Goal: Task Accomplishment & Management: Complete application form

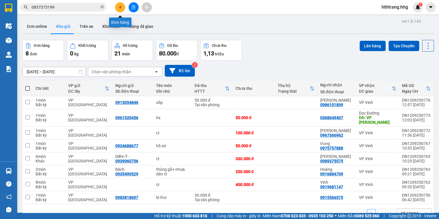
click at [116, 6] on button at bounding box center [120, 7] width 10 height 10
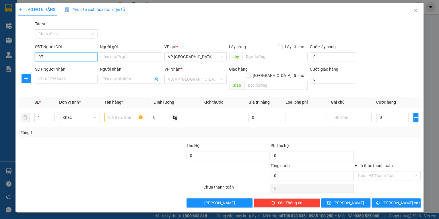
type input "0"
click at [87, 67] on div "0789427777 - Phan Văn Hồng" at bounding box center [66, 68] width 56 height 6
type input "0789427777"
type input "Phan Văn Hồng"
type input "0789427777"
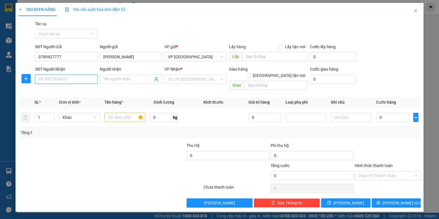
click at [64, 81] on input "SĐT Người Nhận" at bounding box center [66, 79] width 62 height 9
type input "0945512456"
click at [62, 89] on div "0945512456 - Tuấn" at bounding box center [65, 90] width 55 height 6
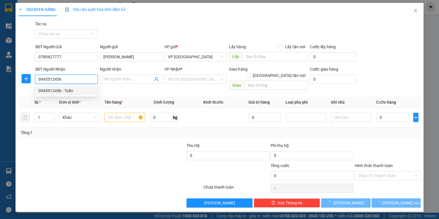
type input "Tuấn"
type input "Vp Cầu Yên Xuân"
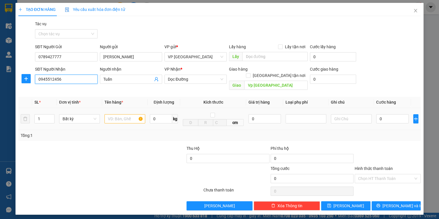
type input "0945512456"
click at [114, 114] on input "text" at bounding box center [124, 118] width 41 height 9
type input "c"
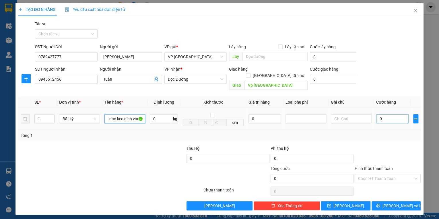
type input "hộp nhỏ keo dính vàng"
click at [383, 114] on input "0" at bounding box center [392, 118] width 32 height 9
type input "2"
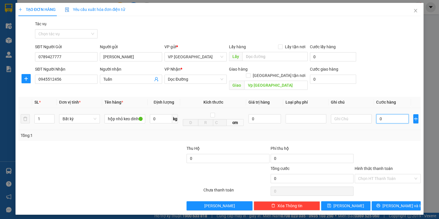
type input "2"
type input "0"
type input "05"
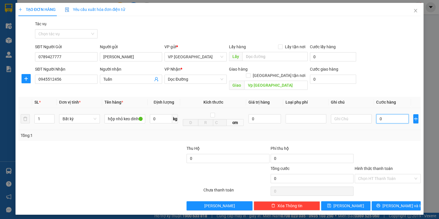
type input "5"
type input "050"
type input "50"
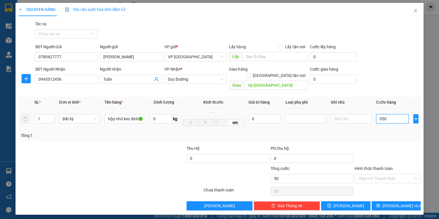
type input "0.500"
type input "500"
type input "05.000"
type input "5.000"
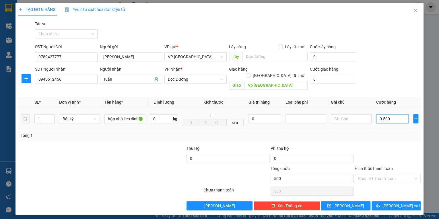
type input "5.000"
type input "0.500"
type input "500"
type input "050"
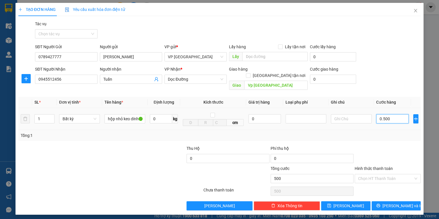
type input "50"
type input "05"
type input "5"
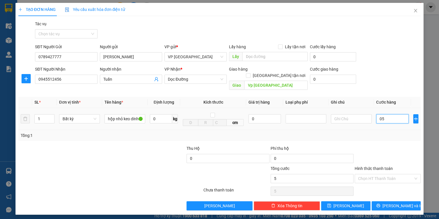
type input "0"
click at [379, 114] on input "0" at bounding box center [392, 118] width 32 height 9
type input "50"
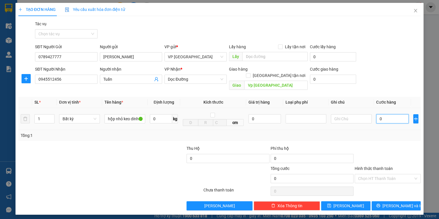
type input "50"
type input "500"
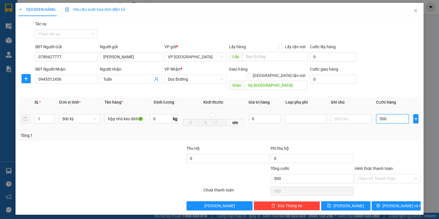
type input "5.000"
type input "50.000"
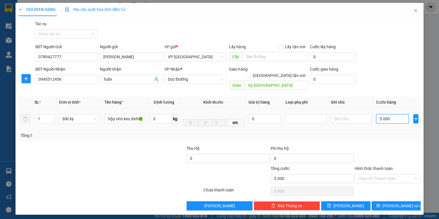
type input "50.000"
click at [393, 202] on span "Lưu và In" at bounding box center [402, 205] width 40 height 6
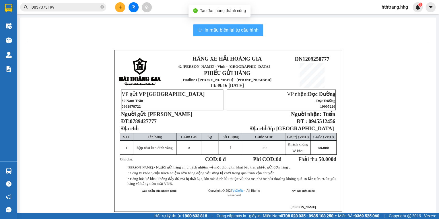
click at [222, 29] on span "In mẫu biên lai tự cấu hình" at bounding box center [231, 29] width 54 height 7
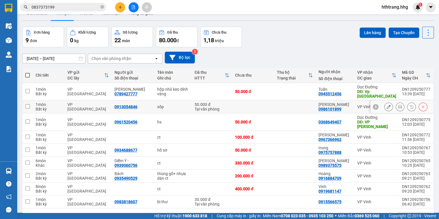
scroll to position [27, 0]
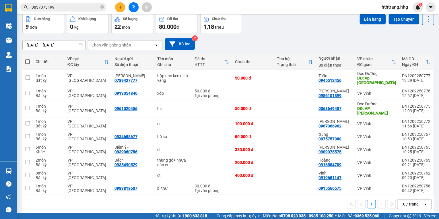
click at [395, 8] on span "hthtrang.hhg" at bounding box center [395, 6] width 36 height 7
click at [395, 17] on span "Đăng xuất" at bounding box center [397, 18] width 24 height 6
